Goal: Task Accomplishment & Management: Use online tool/utility

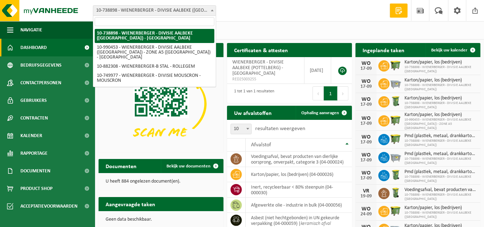
click at [212, 9] on span at bounding box center [212, 10] width 7 height 9
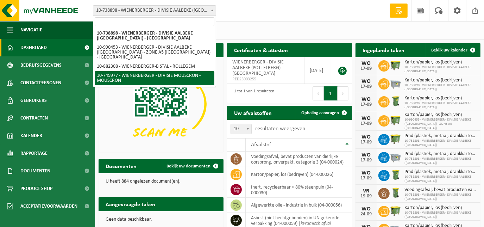
select select "29119"
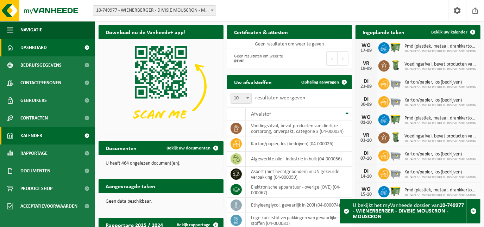
click at [23, 136] on span "Kalender" at bounding box center [31, 136] width 22 height 18
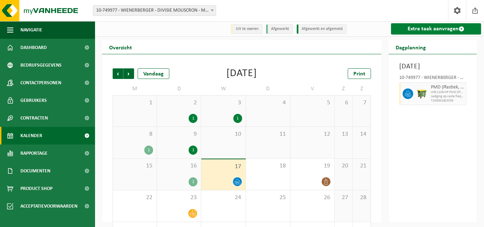
click at [423, 30] on link "Extra taak aanvragen" at bounding box center [436, 28] width 90 height 11
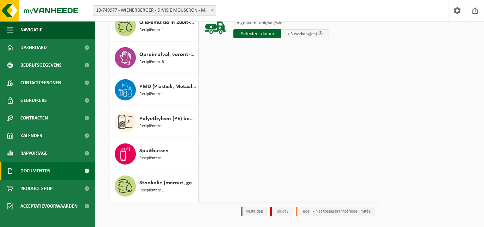
scroll to position [331, 0]
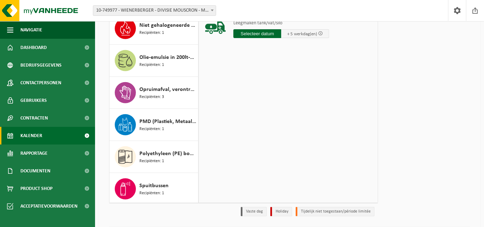
click at [36, 138] on span "Kalender" at bounding box center [31, 136] width 22 height 18
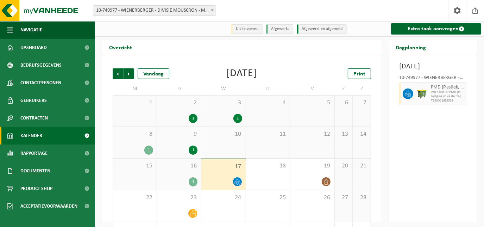
scroll to position [34, 0]
